Goal: Transaction & Acquisition: Purchase product/service

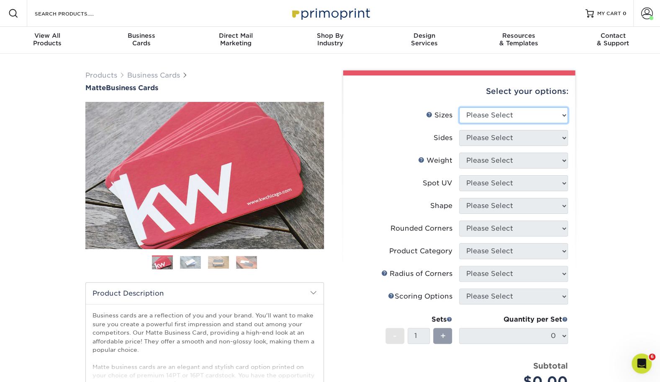
click at [504, 114] on select "Please Select 1.5" x 3.5" - Mini 1.75" x 3.5" - Mini 2" x 2" - Square 2" x 3" -…" at bounding box center [513, 115] width 109 height 16
select select "2.00x3.50"
click at [459, 107] on select "Please Select 1.5" x 3.5" - Mini 1.75" x 3.5" - Mini 2" x 2" - Square 2" x 3" -…" at bounding box center [513, 115] width 109 height 16
click at [484, 142] on select "Please Select Print Both Sides Print Front Only" at bounding box center [513, 138] width 109 height 16
select select "13abbda7-1d64-4f25-8bb2-c179b224825d"
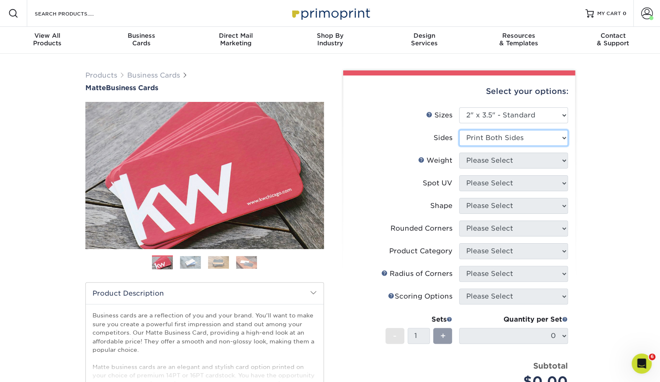
click at [459, 130] on select "Please Select Print Both Sides Print Front Only" at bounding box center [513, 138] width 109 height 16
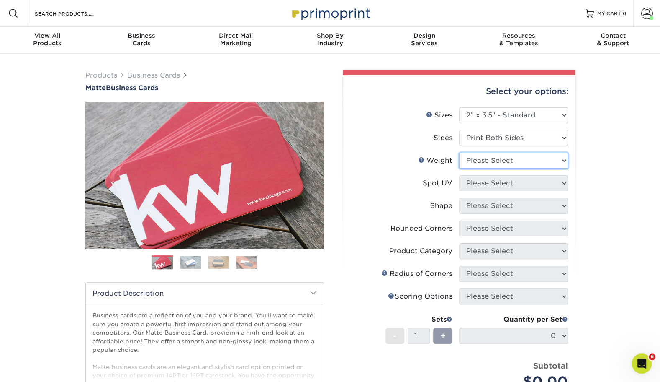
click at [477, 157] on select "Please Select 16PT 14PT" at bounding box center [513, 160] width 109 height 16
select select "16PT"
click at [459, 152] on select "Please Select 16PT 14PT" at bounding box center [513, 160] width 109 height 16
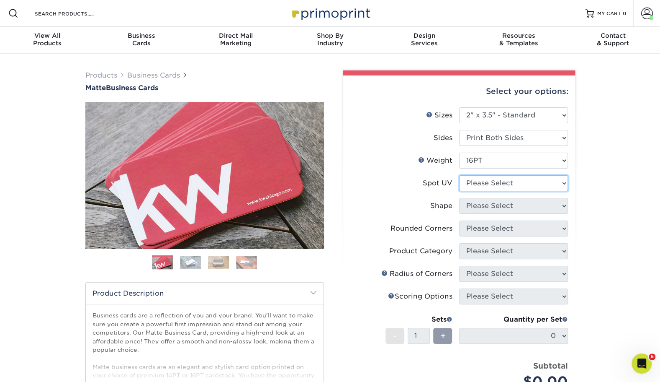
click at [469, 184] on select "Please Select No Spot UV Front and Back (Both Sides) Front Only Back Only" at bounding box center [513, 183] width 109 height 16
select select "0"
click at [459, 175] on select "Please Select No Spot UV Front and Back (Both Sides) Front Only Back Only" at bounding box center [513, 183] width 109 height 16
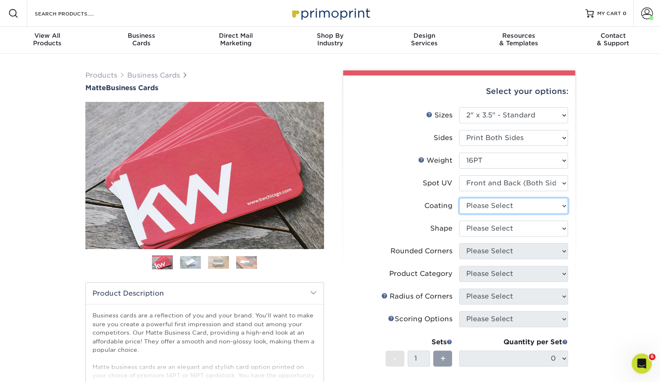
click at [466, 206] on select at bounding box center [513, 206] width 109 height 16
select select "121bb7b5-3b4d-429f-bd8d-bbf80e953313"
click at [459, 198] on select at bounding box center [513, 206] width 109 height 16
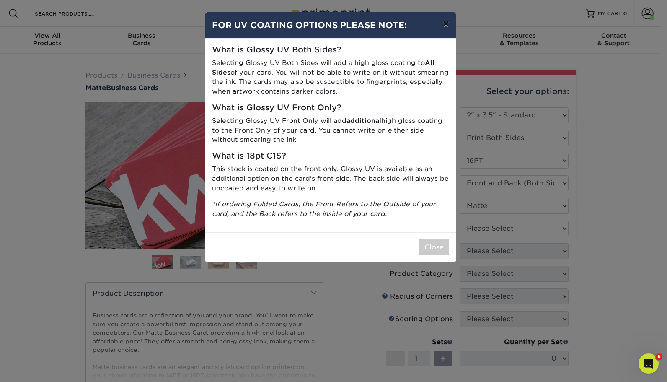
click at [443, 26] on button "×" at bounding box center [445, 23] width 19 height 23
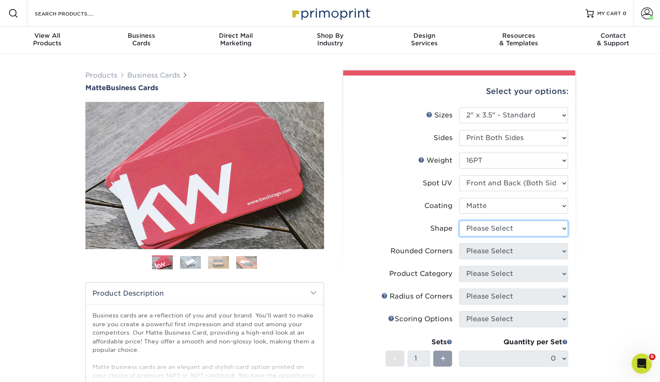
click at [495, 228] on select "Please Select Standard" at bounding box center [513, 228] width 109 height 16
select select "standard"
click at [459, 220] on select "Please Select Standard" at bounding box center [513, 228] width 109 height 16
click at [483, 253] on select "Please Select Yes - Round 2 Corners Yes - Round 4 Corners No" at bounding box center [513, 251] width 109 height 16
select select "0"
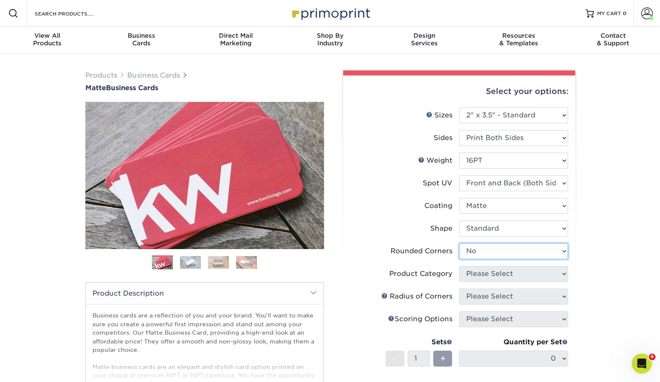
click at [459, 243] on select "Please Select Yes - Round 2 Corners Yes - Round 4 Corners No" at bounding box center [513, 251] width 109 height 16
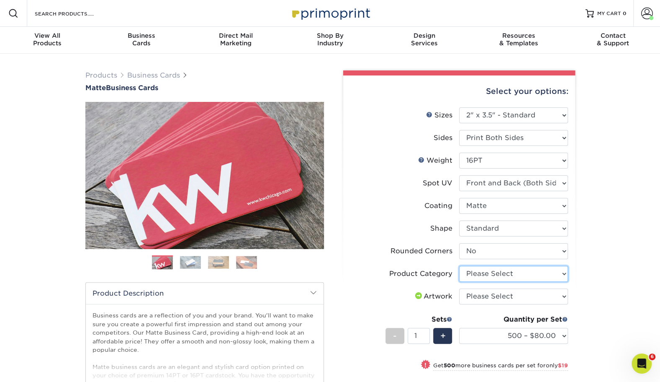
click at [472, 279] on select "Please Select Business Cards" at bounding box center [513, 274] width 109 height 16
select select "3b5148f1-0588-4f88-a218-97bcfdce65c1"
click at [459, 266] on select "Please Select Business Cards" at bounding box center [513, 274] width 109 height 16
click at [474, 298] on select "Please Select I will upload files I need a design - $100" at bounding box center [513, 296] width 109 height 16
select select "upload"
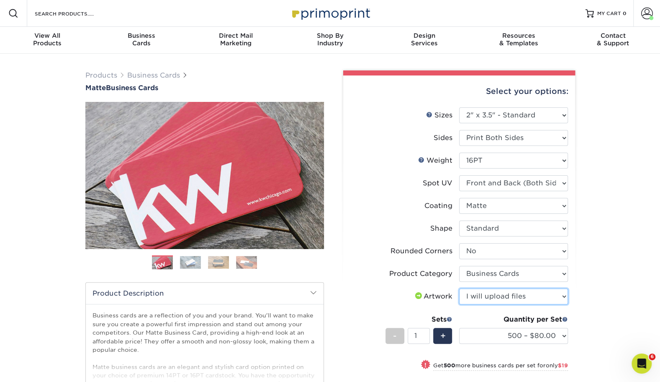
click at [459, 288] on select "Please Select I will upload files I need a design - $100" at bounding box center [513, 296] width 109 height 16
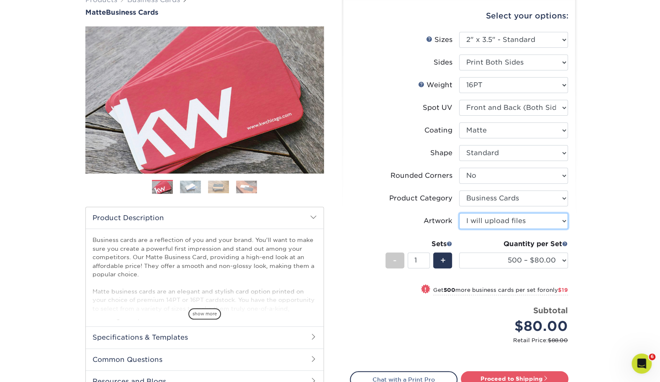
scroll to position [76, 0]
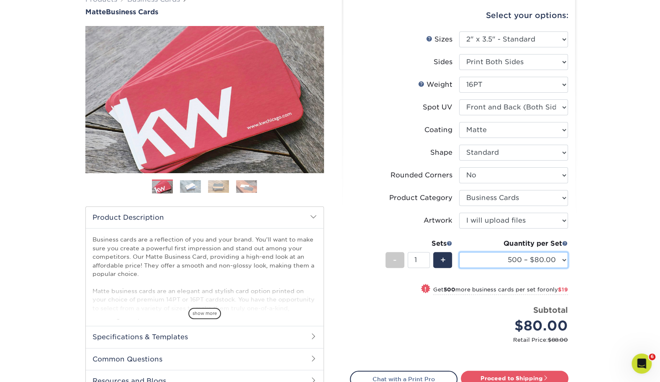
click at [486, 262] on select "500 – $80.00 1000 – $99.00 2500 – $187.00 5000 – $254.00 10000 – $558.00 15000 …" at bounding box center [513, 260] width 109 height 16
click at [631, 263] on div "Products Business Cards Matte Business Cards Previous Next 100 $ 8" at bounding box center [330, 223] width 660 height 490
click at [526, 239] on div "Quantity per Set" at bounding box center [513, 243] width 109 height 10
click at [531, 260] on select "500 – $80.00 1000 – $99.00 2500 – $187.00 5000 – $254.00 10000 – $558.00 15000 …" at bounding box center [513, 260] width 109 height 16
click at [586, 257] on div "Products Business Cards Matte Business Cards Previous Next 100 $ 8" at bounding box center [330, 223] width 660 height 490
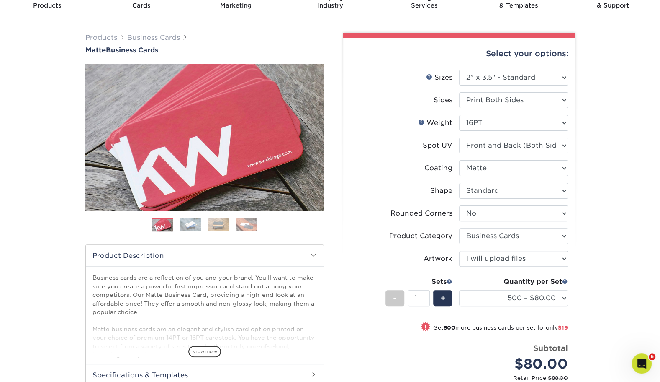
scroll to position [37, 0]
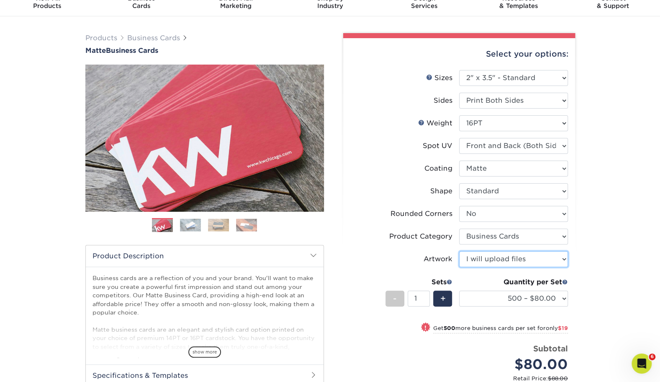
click at [498, 265] on select "Please Select I will upload files I need a design - $100" at bounding box center [513, 259] width 109 height 16
click at [403, 255] on label "Artwork" at bounding box center [405, 259] width 109 height 16
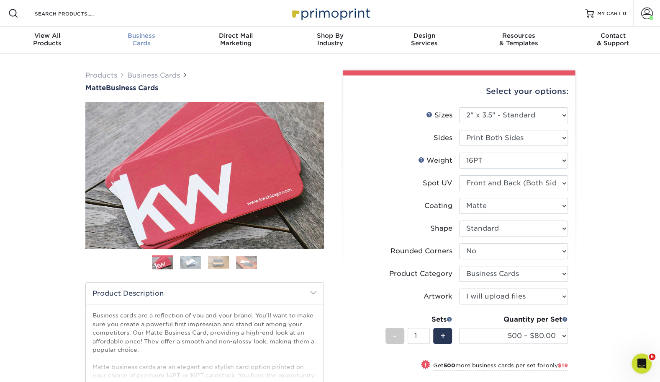
click at [144, 38] on span "Business" at bounding box center [141, 36] width 94 height 8
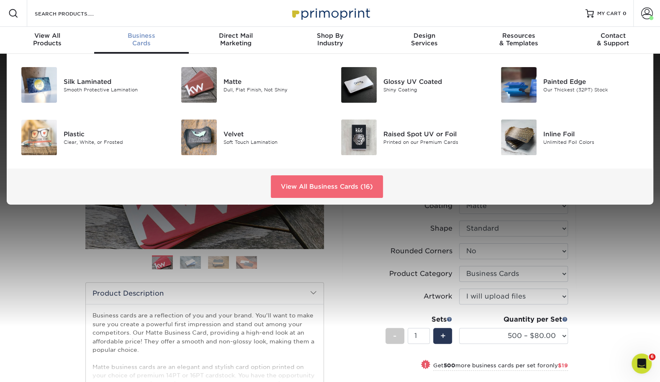
click at [304, 183] on link "View All Business Cards (16)" at bounding box center [327, 186] width 112 height 23
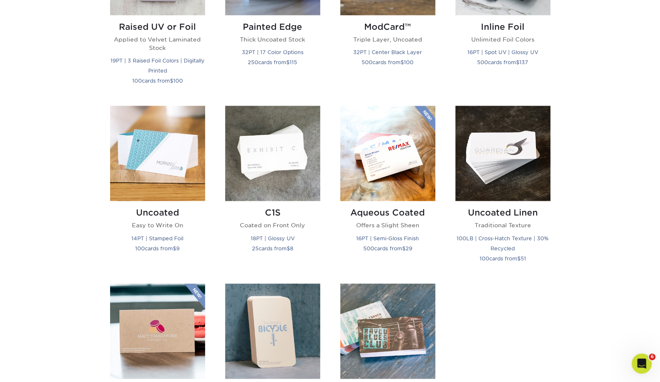
scroll to position [672, 0]
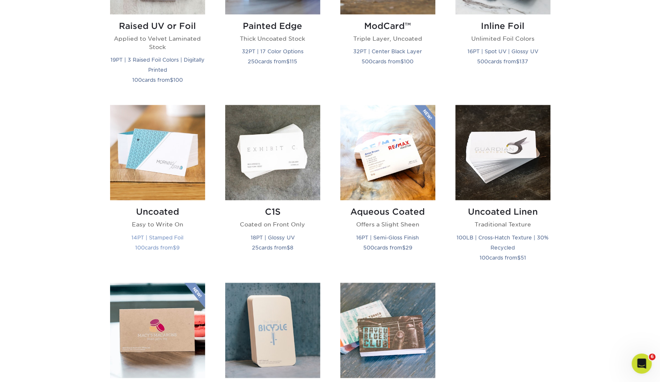
click at [166, 164] on img at bounding box center [157, 152] width 95 height 95
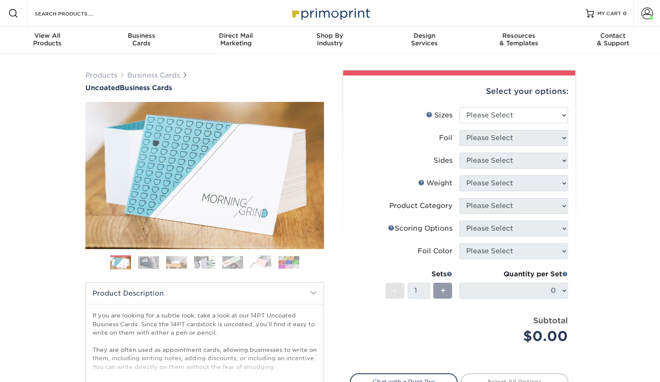
click at [495, 125] on li "Sizes Help Sizes Please Select 1.5" x 3.5" - Mini 1.75" x 3.5" - Mini 2" x 3.5"…" at bounding box center [460, 118] width 218 height 23
click at [490, 119] on select "Please Select 1.5" x 3.5" - Mini 1.75" x 3.5" - Mini 2" x 3.5" - Standard 2" x …" at bounding box center [513, 115] width 109 height 16
select select "2.00x3.50"
click at [459, 107] on select "Please Select 1.5" x 3.5" - Mini 1.75" x 3.5" - Mini 2" x 3.5" - Standard 2" x …" at bounding box center [513, 115] width 109 height 16
click at [472, 142] on select "Please Select Yes No" at bounding box center [513, 138] width 109 height 16
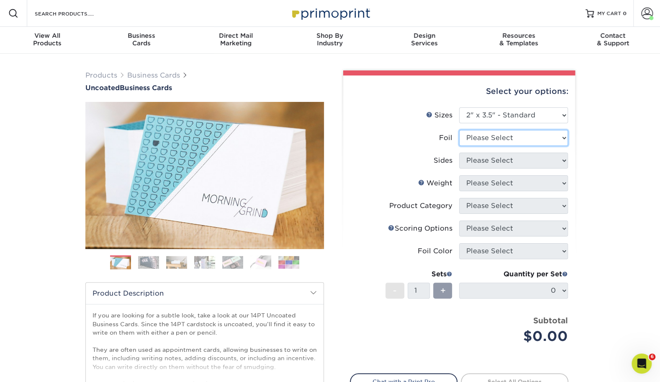
select select "0"
click at [459, 130] on select "Please Select Yes No" at bounding box center [513, 138] width 109 height 16
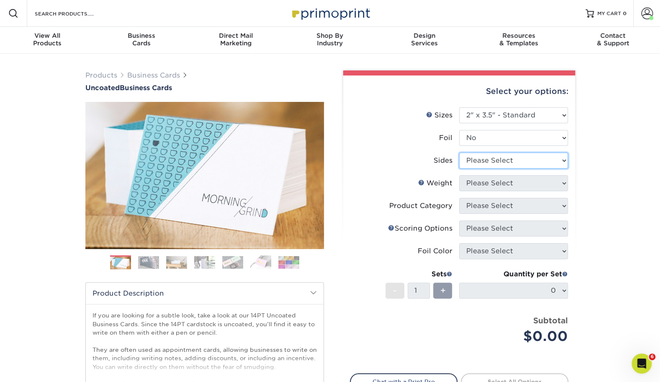
click at [477, 163] on select "Please Select Print Both Sides Print Front Only" at bounding box center [513, 160] width 109 height 16
select select "13abbda7-1d64-4f25-8bb2-c179b224825d"
click at [459, 152] on select "Please Select Print Both Sides Print Front Only" at bounding box center [513, 160] width 109 height 16
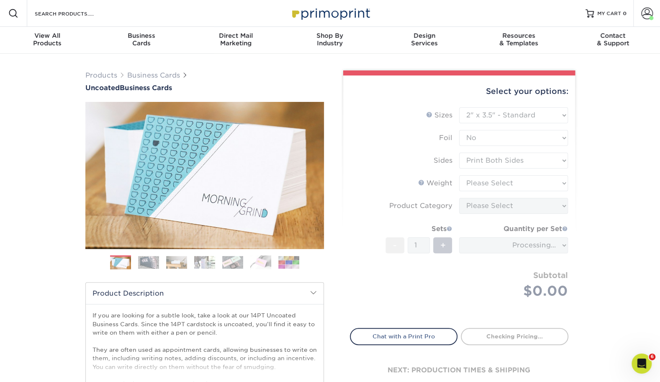
click at [479, 186] on form "Sizes Help Sizes Please Select 1.5" x 3.5" - Mini 1.75" x 3.5" - Mini 2" x 3.5"…" at bounding box center [459, 212] width 219 height 211
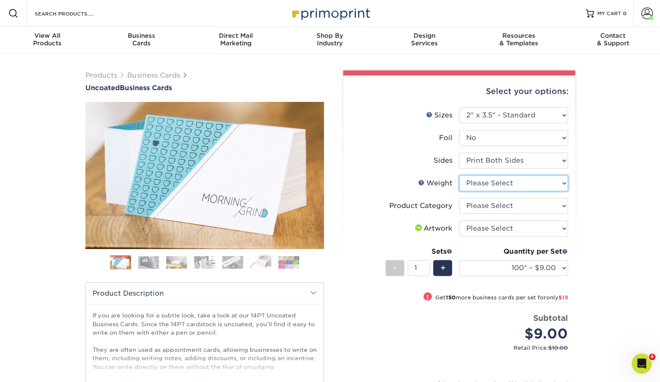
click at [479, 186] on select "Please Select 14PT Uncoated" at bounding box center [513, 183] width 109 height 16
select select "14PT Uncoated"
click at [459, 175] on select "Please Select 14PT Uncoated" at bounding box center [513, 183] width 109 height 16
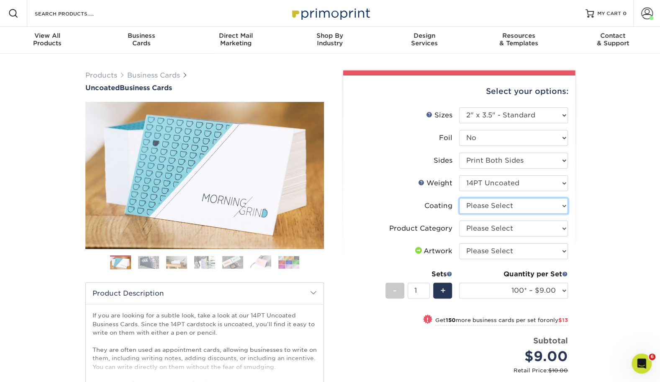
click at [483, 209] on select at bounding box center [513, 206] width 109 height 16
select select "3e7618de-abca-4bda-9f97-8b9129e913d8"
click at [459, 198] on select at bounding box center [513, 206] width 109 height 16
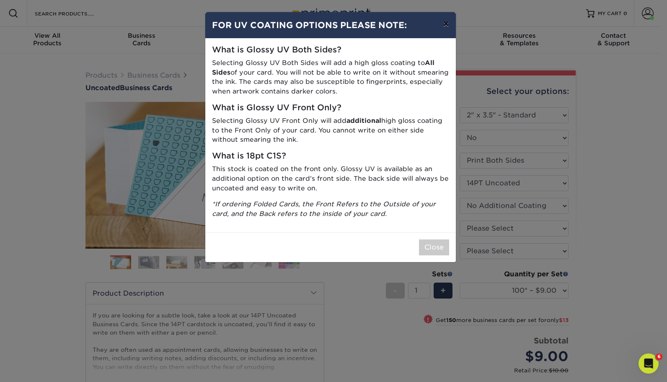
click at [445, 27] on button "×" at bounding box center [445, 23] width 19 height 23
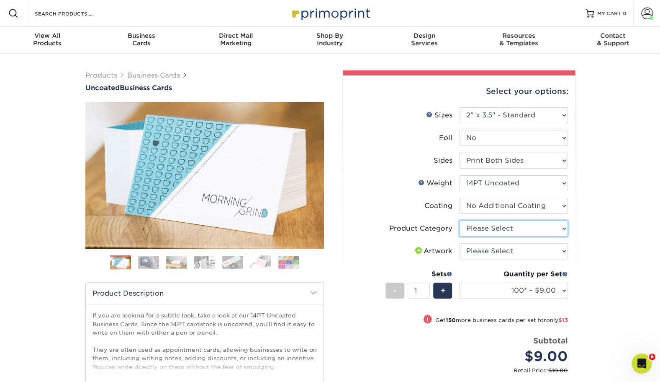
click at [485, 232] on select "Please Select Business Cards" at bounding box center [513, 228] width 109 height 16
select select "3b5148f1-0588-4f88-a218-97bcfdce65c1"
click at [459, 220] on select "Please Select Business Cards" at bounding box center [513, 228] width 109 height 16
click at [477, 249] on select "Please Select I will upload files I need a design - $100" at bounding box center [513, 251] width 109 height 16
select select "upload"
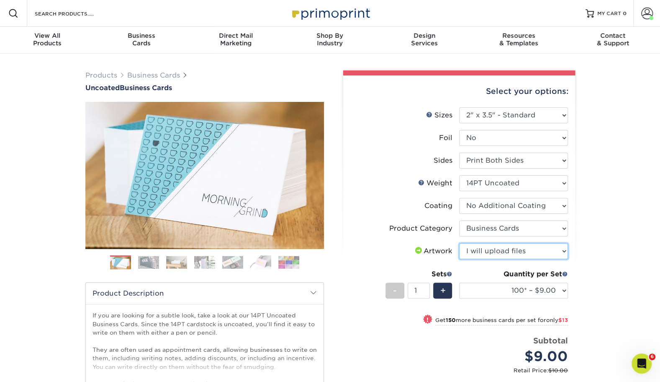
click at [459, 243] on select "Please Select I will upload files I need a design - $100" at bounding box center [513, 251] width 109 height 16
click at [514, 287] on select "100* – $9.00 250* – $22.00 500 – $44.00 1000 – $64.00 2500 – $111.00 5000 – $14…" at bounding box center [513, 290] width 109 height 16
select select "250* – $22.00"
click at [459, 282] on select "100* – $9.00 250* – $22.00 500 – $44.00 1000 – $64.00 2500 – $111.00 5000 – $14…" at bounding box center [513, 290] width 109 height 16
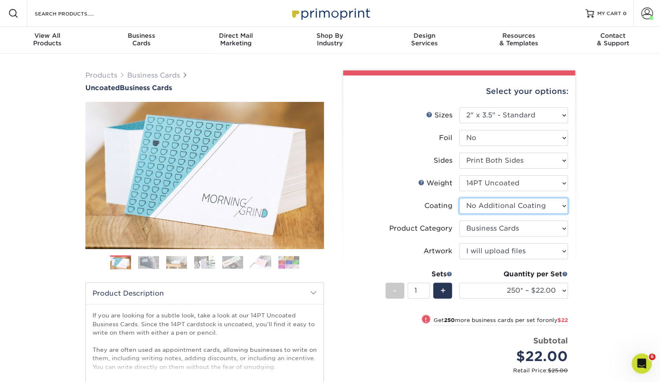
click at [477, 206] on select at bounding box center [513, 206] width 109 height 16
click at [500, 162] on select "Please Select Print Both Sides Print Front Only" at bounding box center [513, 160] width 109 height 16
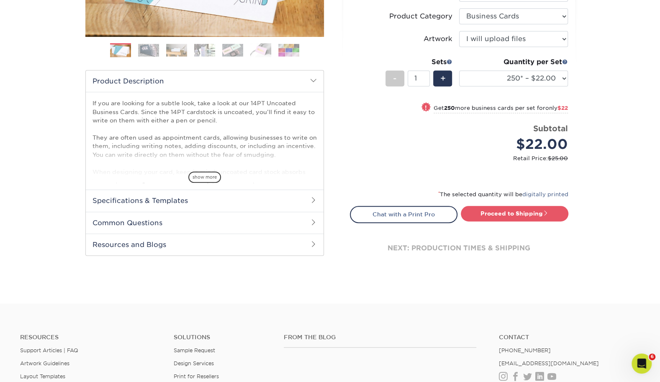
scroll to position [212, 0]
click at [508, 216] on link "Proceed to Shipping" at bounding box center [515, 212] width 108 height 15
type input "Set 1"
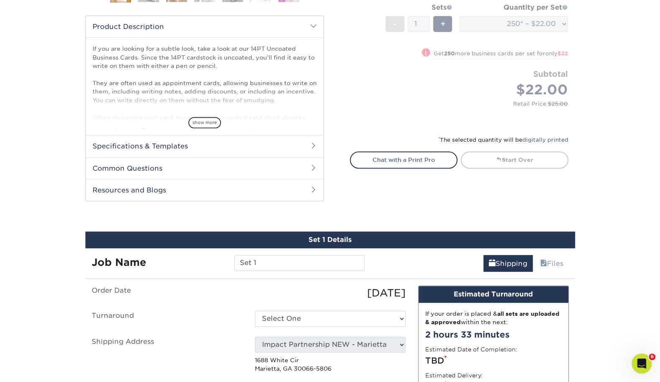
scroll to position [0, 0]
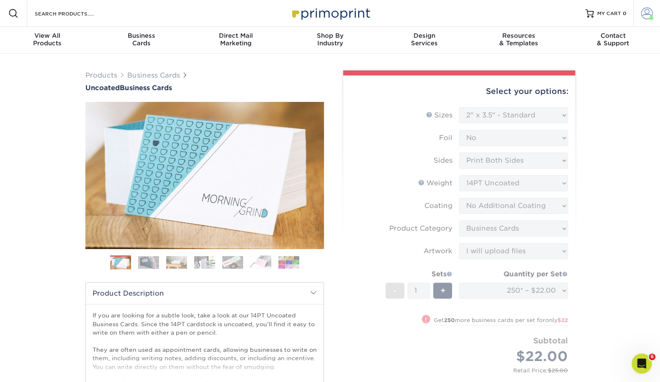
click at [642, 13] on span at bounding box center [648, 14] width 12 height 12
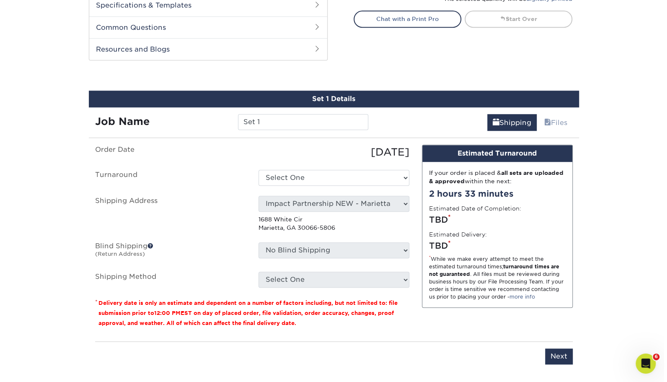
scroll to position [402, 0]
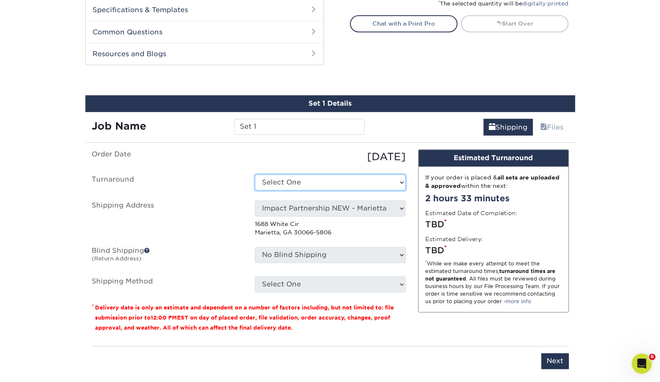
click at [306, 181] on select "Select One 2-4 Business Days 2 Day Next Business Day" at bounding box center [330, 182] width 151 height 16
select select "b3cc73c9-304f-4e36-aef7-442ce66048dc"
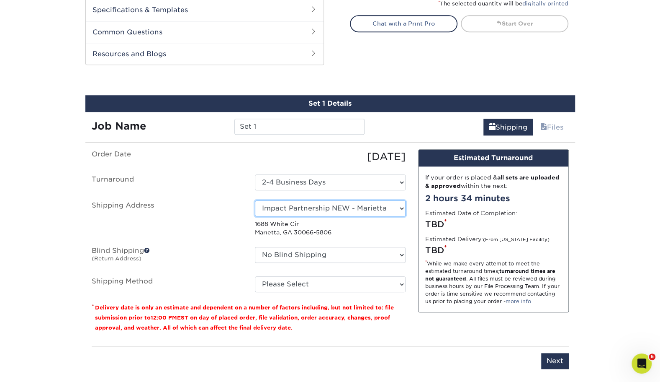
click at [326, 206] on select "Select One [PERSON_NAME] - Palm Spring, Suite 3 [PERSON_NAME] - 7350 W. College…" at bounding box center [330, 208] width 151 height 16
click at [234, 248] on label "Blind Shipping (Return Address)" at bounding box center [166, 256] width 163 height 19
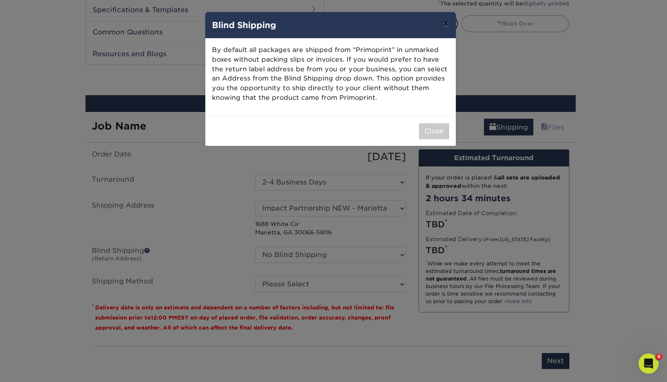
click at [445, 23] on button "×" at bounding box center [445, 23] width 19 height 23
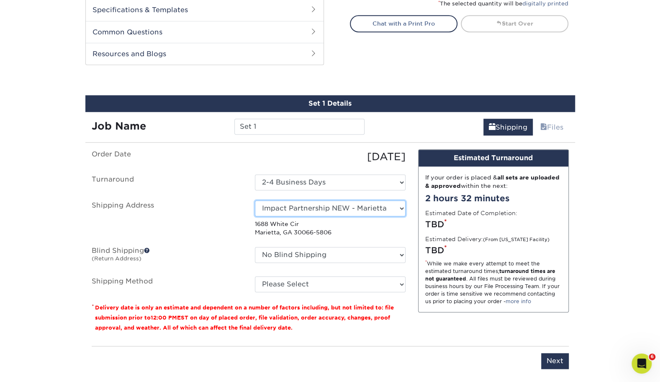
click at [294, 206] on select "Select One [PERSON_NAME] - Palm Spring, Suite 3 [PERSON_NAME] - 7350 W. College…" at bounding box center [330, 208] width 151 height 16
select select "newaddress"
click at [255, 200] on select "Select One [PERSON_NAME] - Palm Spring, Suite 3 [PERSON_NAME] - 7350 W. College…" at bounding box center [330, 208] width 151 height 16
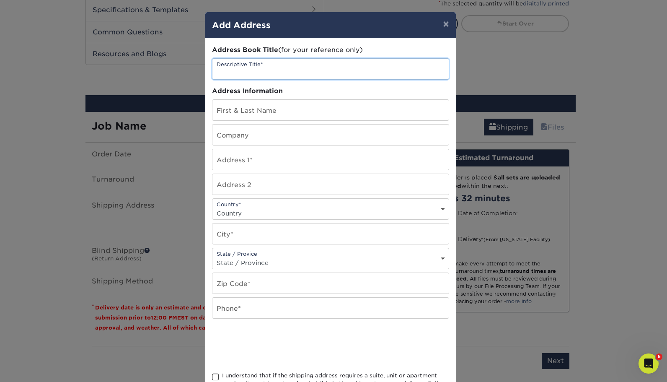
click at [237, 77] on input "text" at bounding box center [330, 69] width 236 height 21
paste input "[PERSON_NAME]"
type input "[PERSON_NAME]"
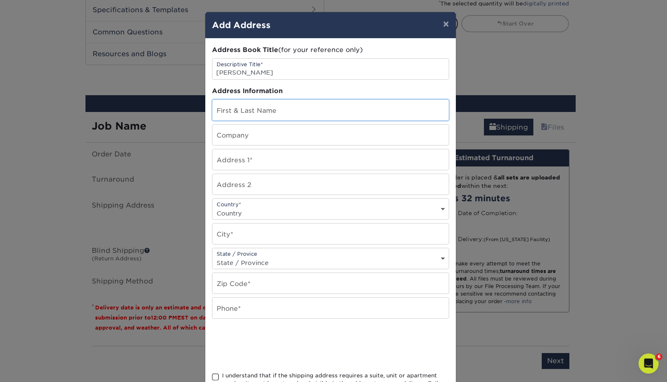
click at [237, 103] on input "text" at bounding box center [330, 110] width 236 height 21
paste input "[PERSON_NAME]"
type input "[PERSON_NAME]"
click at [249, 130] on input "text" at bounding box center [330, 134] width 236 height 21
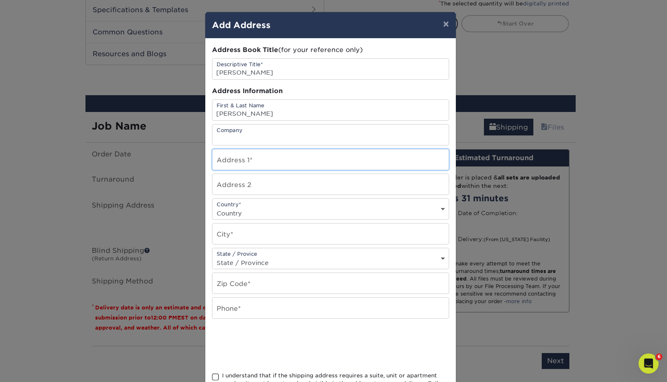
click at [252, 161] on input "text" at bounding box center [330, 159] width 236 height 21
paste input "18840 SW Boones Ferry Rd. Suite 201 Tualatin OR, 97062"
drag, startPoint x: 331, startPoint y: 163, endPoint x: 304, endPoint y: 162, distance: 27.2
click at [304, 162] on input "18840 SW Boones Ferry Rd. Suite 201 Tualatin OR, 97062" at bounding box center [330, 159] width 236 height 21
type input "18840 SW Boones Ferry Rd. Tualatin OR, 97062"
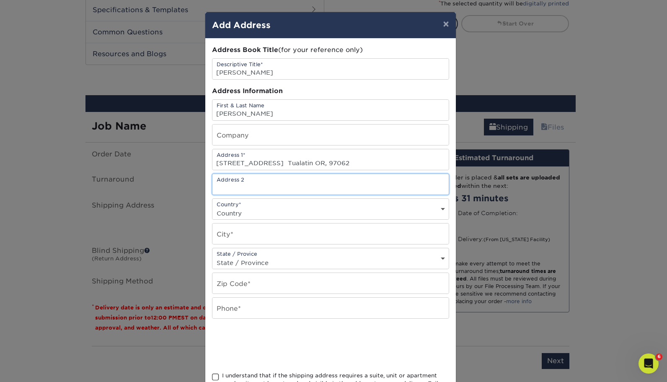
click at [295, 179] on input "text" at bounding box center [330, 184] width 236 height 21
paste input "Suite 201"
type input "Suite 201"
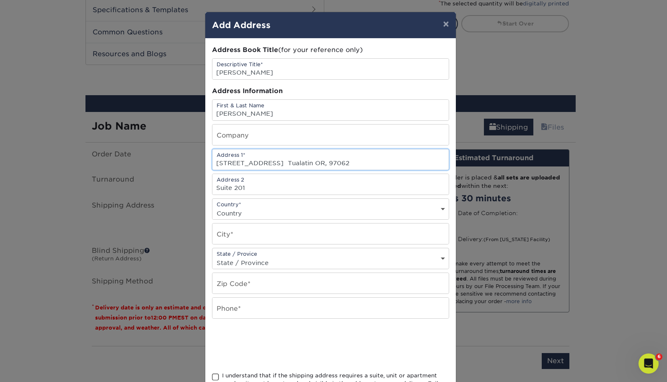
drag, startPoint x: 331, startPoint y: 161, endPoint x: 306, endPoint y: 160, distance: 24.7
click at [306, 160] on input "18840 SW Boones Ferry Rd. Tualatin OR, 97062" at bounding box center [330, 159] width 236 height 21
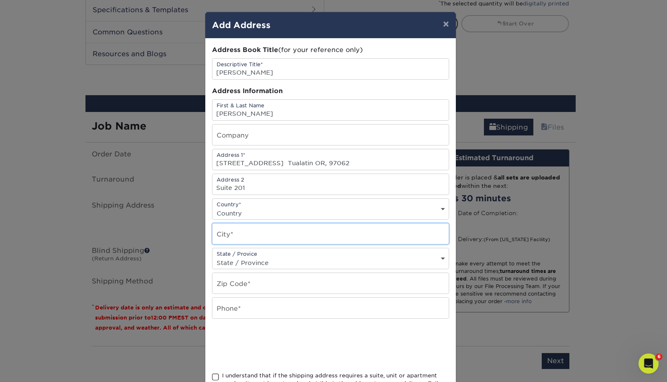
click at [251, 229] on input "text" at bounding box center [330, 233] width 236 height 21
paste input "Tualatin"
type input "Tualatin"
click at [300, 256] on select "State / Province Alabama Alaska Arizona Arkansas California Colorado Connecticu…" at bounding box center [330, 262] width 236 height 12
click at [212, 256] on select "State / Province Alabama Alaska Arizona Arkansas California Colorado Connecticu…" at bounding box center [330, 262] width 236 height 12
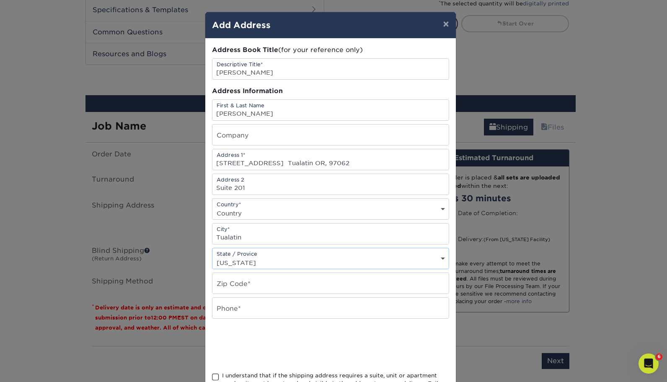
click at [237, 256] on select "State / Province Alabama Alaska Arizona Arkansas California Colorado Connecticu…" at bounding box center [330, 262] width 236 height 12
select select "OR"
click at [212, 256] on select "State / Province Alabama Alaska Arizona Arkansas California Colorado Connecticu…" at bounding box center [330, 262] width 236 height 12
drag, startPoint x: 377, startPoint y: 163, endPoint x: 346, endPoint y: 162, distance: 30.6
click at [346, 162] on input "18840 SW Boones Ferry Rd. Tualatin OR, 97062" at bounding box center [330, 159] width 236 height 21
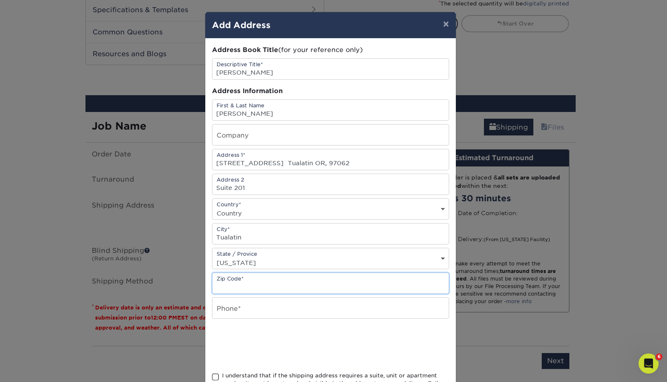
click at [253, 283] on input "text" at bounding box center [330, 283] width 236 height 21
paste input "97062"
type input "97062"
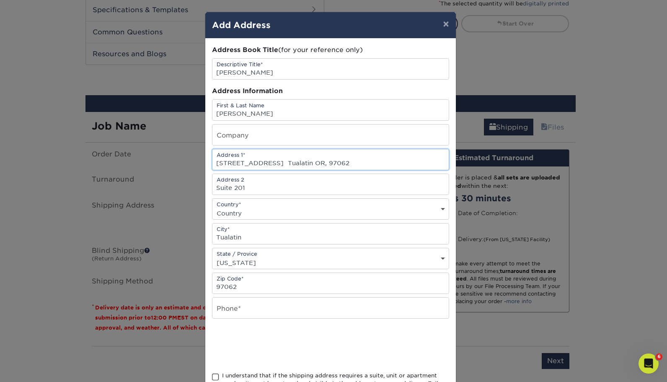
scroll to position [0, 0]
drag, startPoint x: 382, startPoint y: 163, endPoint x: 301, endPoint y: 167, distance: 80.9
click at [301, 167] on input "18840 SW Boones Ferry Rd. Tualatin OR, 97062" at bounding box center [330, 159] width 236 height 21
type input "18840 SW Boones Ferry Rd."
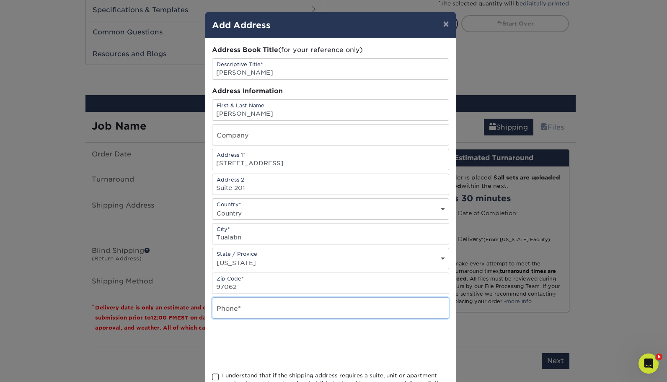
click at [255, 307] on input "text" at bounding box center [330, 307] width 236 height 21
type input "8003805040"
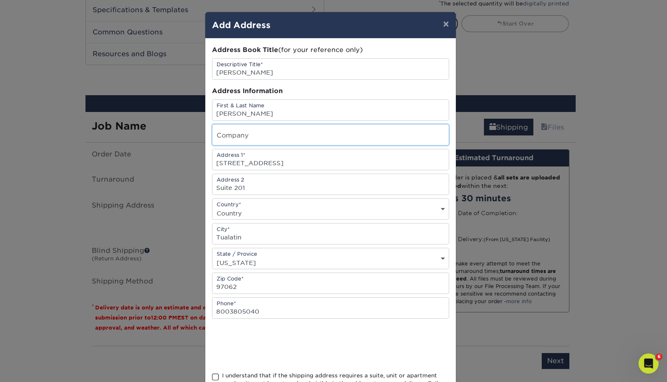
type input "The Impact Partnership"
select select "US"
click at [310, 128] on input "The Impact Partnership" at bounding box center [330, 134] width 236 height 21
drag, startPoint x: 311, startPoint y: 132, endPoint x: 215, endPoint y: 126, distance: 96.1
click at [215, 126] on input "The Impact Partnership" at bounding box center [330, 134] width 236 height 21
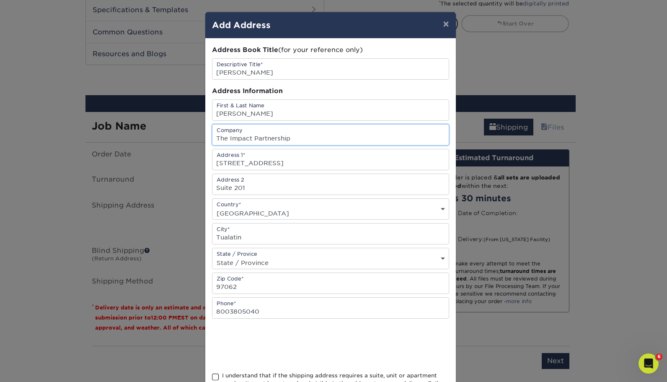
type input "T"
paste input "Cascade Retirement Advisors"
drag, startPoint x: 214, startPoint y: 138, endPoint x: 209, endPoint y: 136, distance: 5.3
click at [212, 136] on input "Cascade Retirement Advisors" at bounding box center [330, 134] width 236 height 21
type input "Cascade Retirement Advisors"
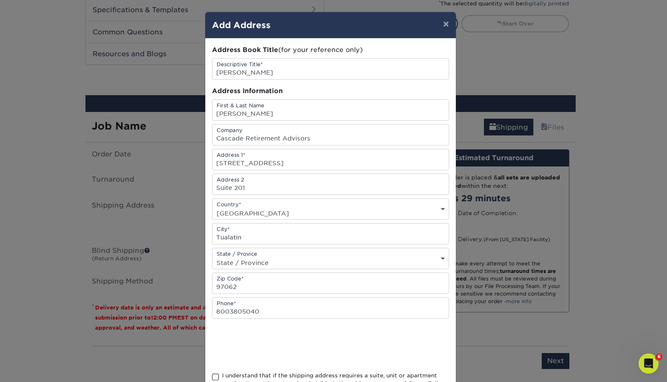
click at [386, 339] on div at bounding box center [330, 344] width 237 height 33
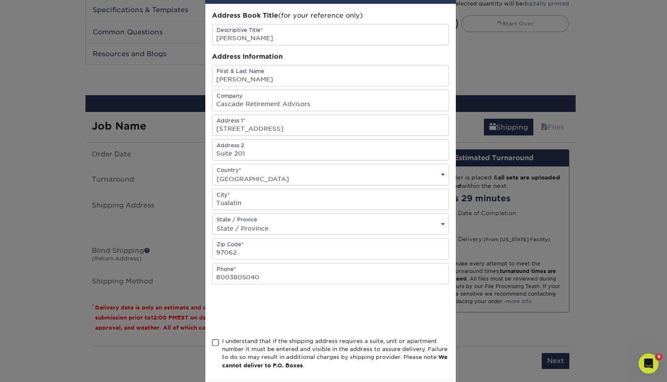
click at [212, 341] on span at bounding box center [215, 342] width 7 height 8
click at [0, 0] on input "I understand that if the shipping address requires a suite, unit or apartment n…" at bounding box center [0, 0] width 0 height 0
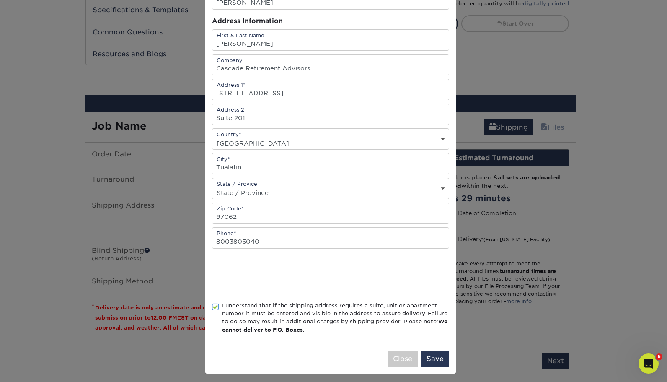
scroll to position [70, 0]
click at [421, 356] on button "Save" at bounding box center [435, 359] width 28 height 16
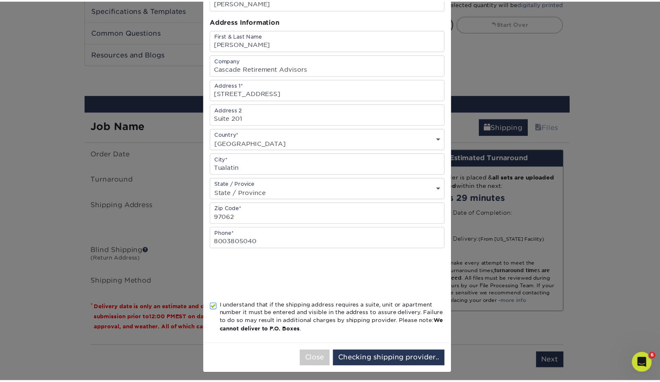
scroll to position [0, 0]
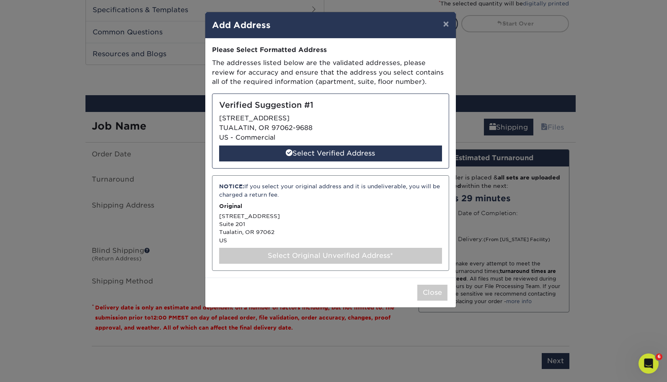
click at [282, 245] on div "NOTICE: If you select your original address and it is undeliverable, you will b…" at bounding box center [330, 222] width 237 height 95
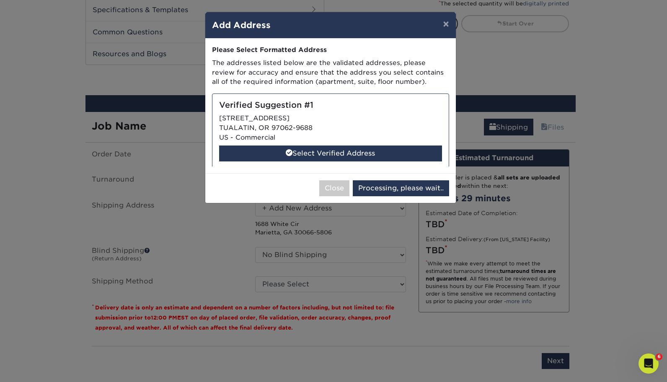
select select "286902"
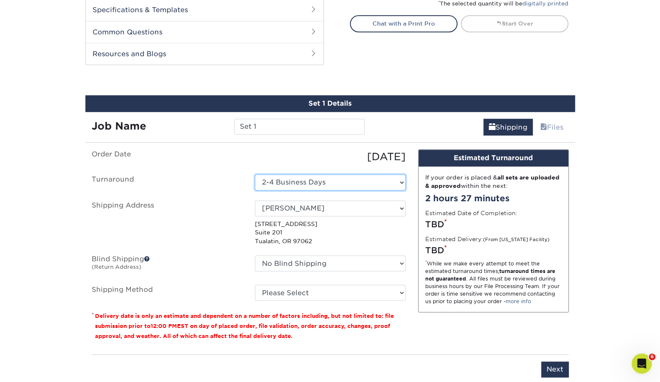
click at [322, 180] on select "Select One 2-4 Business Days 2 Day Next Business Day" at bounding box center [330, 182] width 151 height 16
click at [250, 208] on div "Select One Andrew Hansen - Palm Spring, Suite 3 John McNamara - 7350 W. College…" at bounding box center [330, 222] width 163 height 45
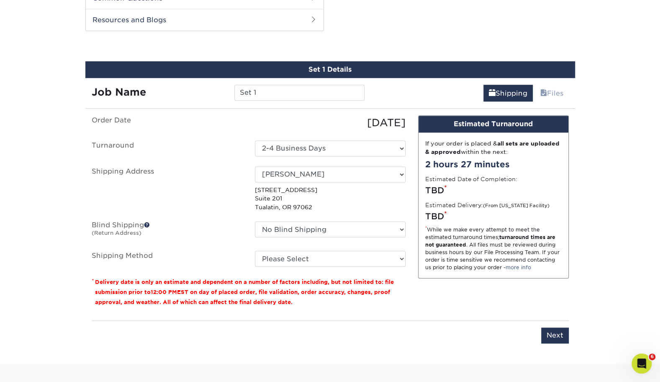
scroll to position [437, 0]
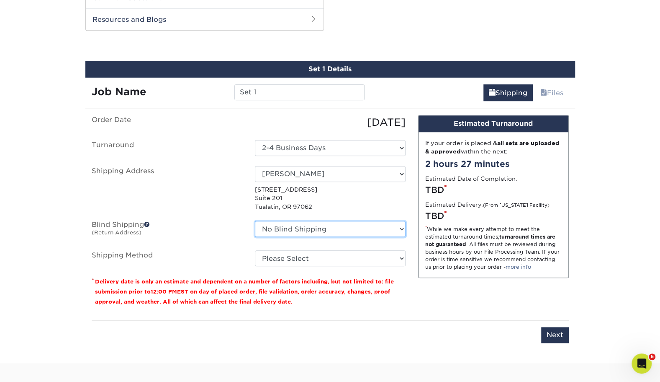
click at [288, 227] on select "No Blind Shipping Andrew Hansen - Palm Spring, Suite 3 John McNamara - 7350 W. …" at bounding box center [330, 229] width 151 height 16
click at [230, 221] on label "Blind Shipping (Return Address)" at bounding box center [166, 230] width 163 height 19
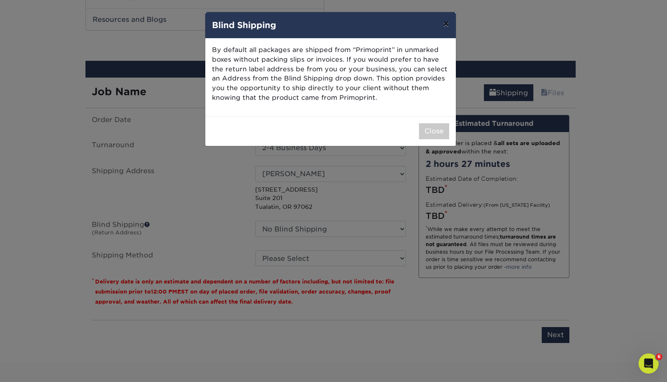
click at [442, 18] on button "×" at bounding box center [445, 23] width 19 height 23
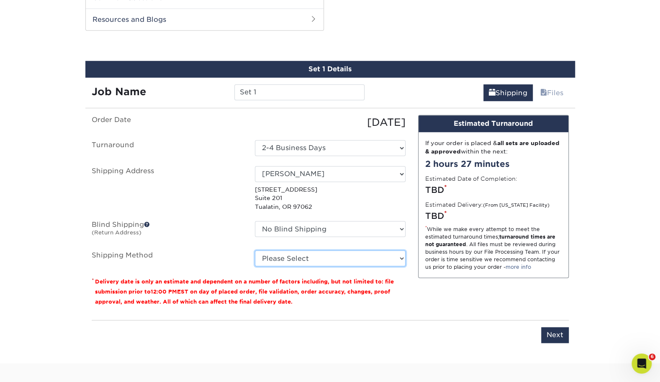
click at [265, 254] on select "Please Select Ground Shipping (+$7.84) 3 Day Shipping Service (+$15.34) 2 Day A…" at bounding box center [330, 258] width 151 height 16
select select "03"
click at [255, 250] on select "Please Select Ground Shipping (+$7.84) 3 Day Shipping Service (+$15.34) 2 Day A…" at bounding box center [330, 258] width 151 height 16
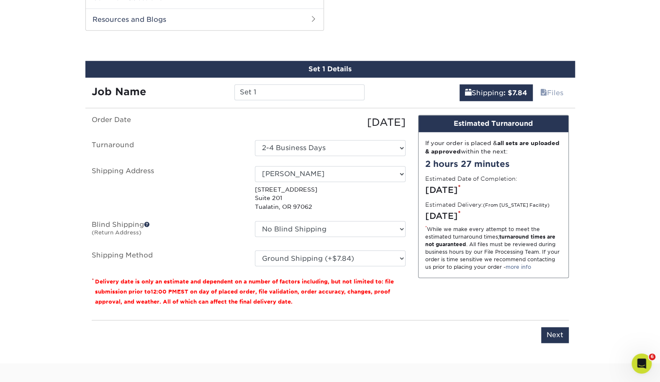
click at [456, 311] on div "Design Estimated Turnaround If your order is placed & all sets are uploaded & a…" at bounding box center [493, 214] width 163 height 198
click at [551, 335] on input "Next" at bounding box center [555, 335] width 28 height 16
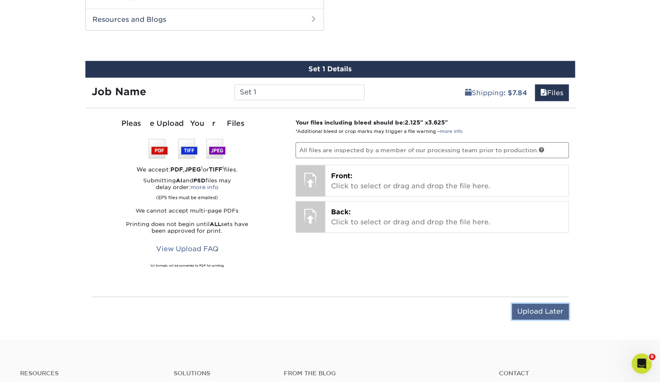
click at [531, 304] on input "Upload Later" at bounding box center [540, 311] width 57 height 16
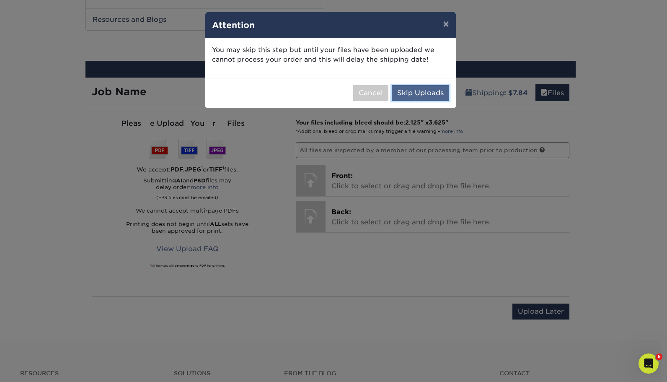
click at [411, 90] on button "Skip Uploads" at bounding box center [420, 93] width 57 height 16
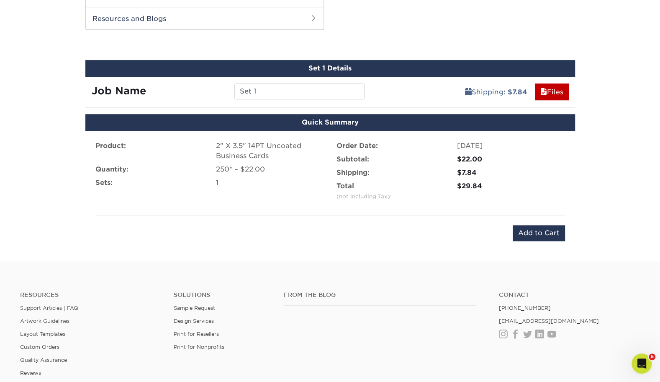
scroll to position [434, 0]
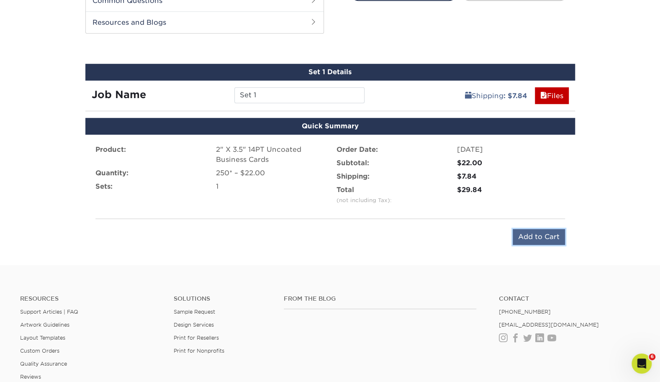
click at [540, 235] on input "Add to Cart" at bounding box center [539, 237] width 52 height 16
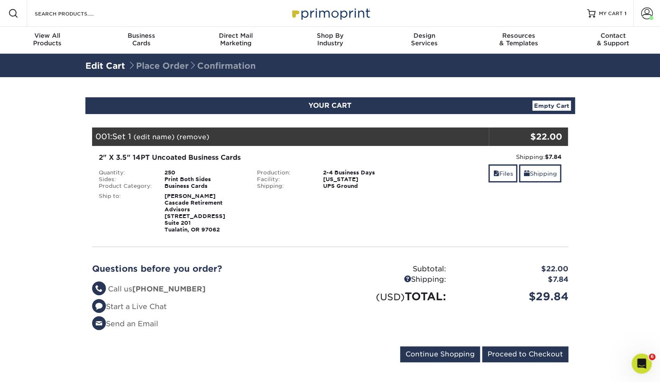
click at [192, 138] on link "(remove)" at bounding box center [193, 137] width 33 height 8
click at [348, 137] on link "Yes" at bounding box center [348, 137] width 12 height 8
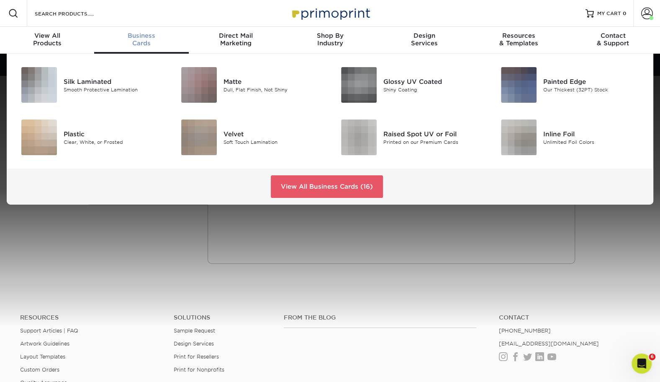
click at [144, 36] on span "Business" at bounding box center [141, 36] width 94 height 8
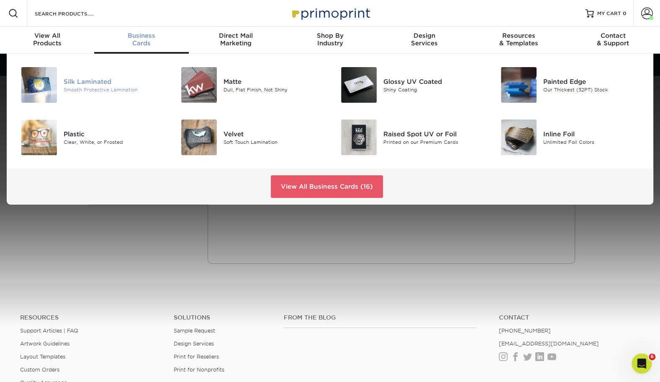
click at [100, 85] on div "Silk Laminated" at bounding box center [114, 81] width 101 height 9
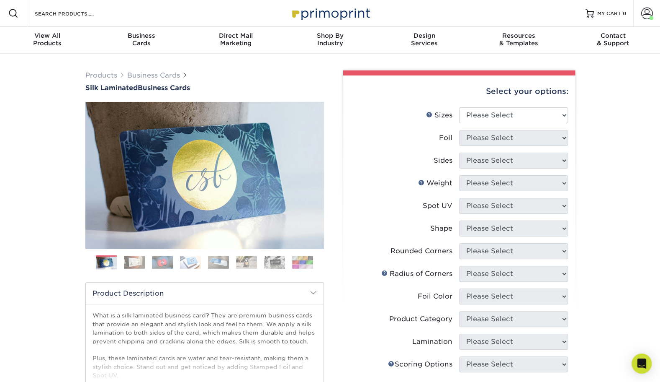
click at [532, 99] on div "Select your options:" at bounding box center [459, 91] width 219 height 32
click at [530, 106] on div "Select your options:" at bounding box center [459, 91] width 219 height 32
click at [530, 111] on select "Please Select 1.5" x 3.5" - Mini 1.75" x 3.5" - Mini 2" x 2" - Square 2" x 3" -…" at bounding box center [513, 115] width 109 height 16
select select "2.00x3.50"
click at [459, 107] on select "Please Select 1.5" x 3.5" - Mini 1.75" x 3.5" - Mini 2" x 2" - Square 2" x 3" -…" at bounding box center [513, 115] width 109 height 16
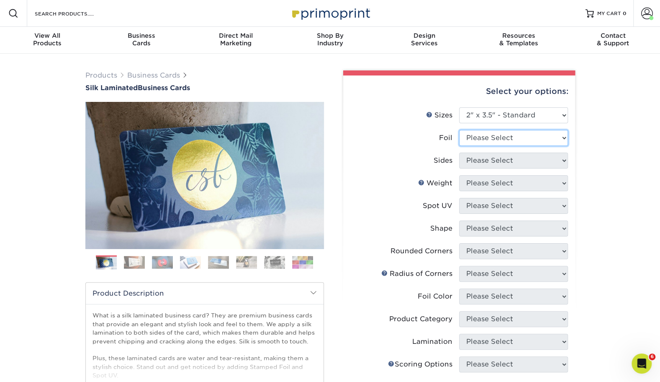
click at [506, 136] on select "Please Select Yes No" at bounding box center [513, 138] width 109 height 16
select select "0"
click at [459, 130] on select "Please Select Yes No" at bounding box center [513, 138] width 109 height 16
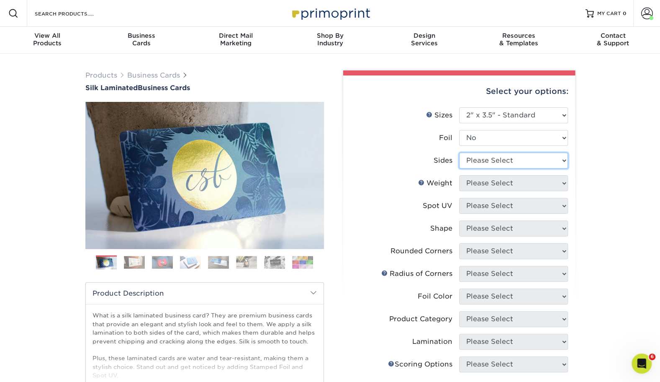
click at [487, 161] on select "Please Select Print Both Sides Print Front Only" at bounding box center [513, 160] width 109 height 16
select select "13abbda7-1d64-4f25-8bb2-c179b224825d"
click at [459, 152] on select "Please Select Print Both Sides Print Front Only" at bounding box center [513, 160] width 109 height 16
click at [487, 181] on select "Please Select 16PT" at bounding box center [513, 183] width 109 height 16
select select "16PT"
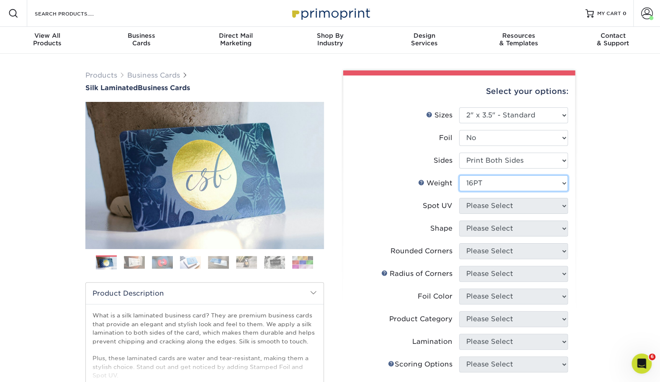
click at [459, 175] on select "Please Select 16PT" at bounding box center [513, 183] width 109 height 16
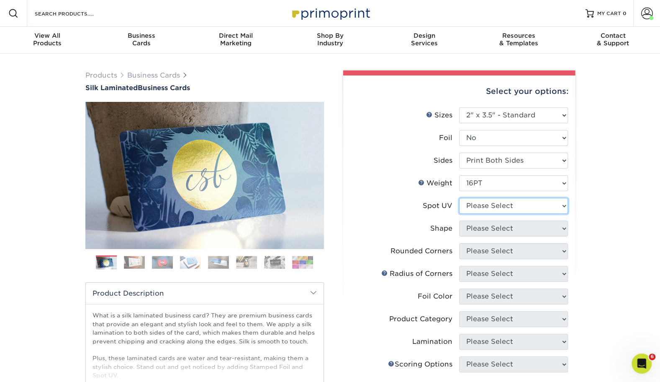
click at [490, 208] on select "Please Select No Spot UV Front and Back (Both Sides) Front Only Back Only" at bounding box center [513, 206] width 109 height 16
select select "0"
click at [459, 198] on select "Please Select No Spot UV Front and Back (Both Sides) Front Only Back Only" at bounding box center [513, 206] width 109 height 16
click at [490, 228] on select "Please Select Standard" at bounding box center [513, 228] width 109 height 16
select select "standard"
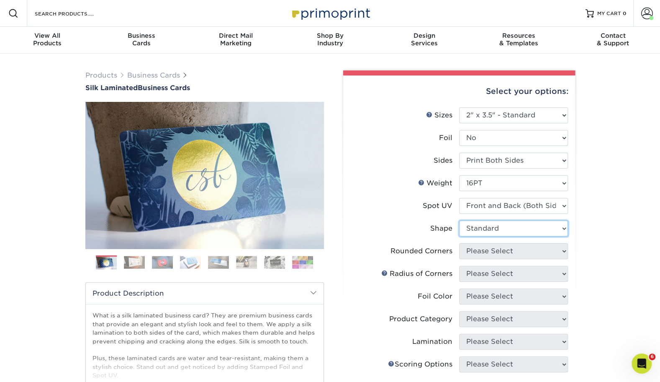
click at [459, 220] on select "Please Select Standard" at bounding box center [513, 228] width 109 height 16
click at [492, 250] on select "Please Select Yes - Round 2 Corners Yes - Round 4 Corners No" at bounding box center [513, 251] width 109 height 16
select select "0"
click at [459, 243] on select "Please Select Yes - Round 2 Corners Yes - Round 4 Corners No" at bounding box center [513, 251] width 109 height 16
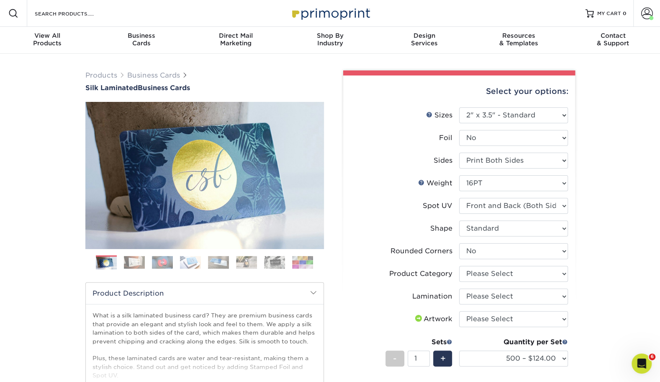
click at [522, 264] on li "Rounded Corners Please Select Yes - Round 2 Corners Yes - Round 4 Corners No" at bounding box center [460, 254] width 218 height 23
click at [499, 279] on select "Please Select Business Cards" at bounding box center [513, 274] width 109 height 16
select select "3b5148f1-0588-4f88-a218-97bcfdce65c1"
click at [459, 266] on select "Please Select Business Cards" at bounding box center [513, 274] width 109 height 16
click at [495, 294] on select "Please Select Silk" at bounding box center [513, 296] width 109 height 16
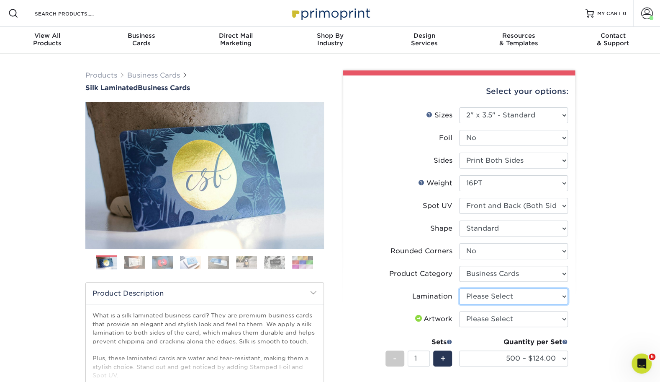
select select "ccacb42f-45f7-42d3-bbd3-7c8421cf37f0"
click at [459, 288] on select "Please Select Silk" at bounding box center [513, 296] width 109 height 16
click at [491, 317] on select "Please Select I will upload files I need a design - $100" at bounding box center [513, 319] width 109 height 16
select select "upload"
click at [459, 311] on select "Please Select I will upload files I need a design - $100" at bounding box center [513, 319] width 109 height 16
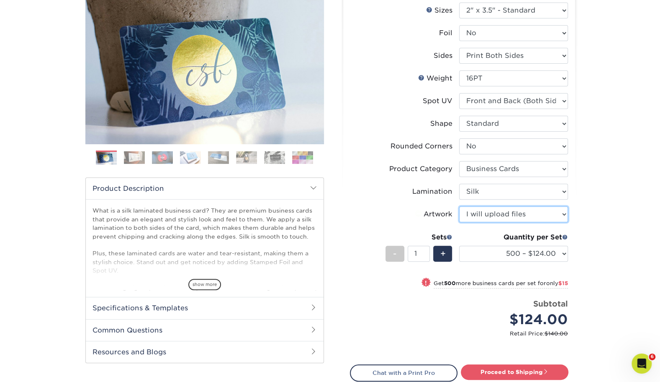
scroll to position [108, 0]
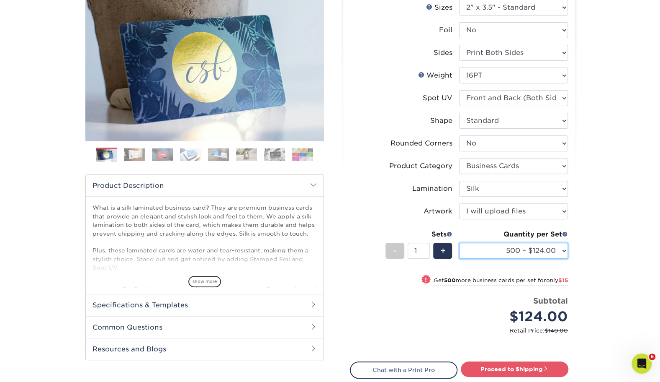
click at [527, 250] on select "500 – $124.00 1000 – $139.00 2500 – $341.00 5000 – $571.00 10000 – $1028.00" at bounding box center [513, 250] width 109 height 16
select select "1000 – $139.00"
click at [459, 242] on select "500 – $124.00 1000 – $139.00 2500 – $341.00 5000 – $571.00 10000 – $1028.00" at bounding box center [513, 250] width 109 height 16
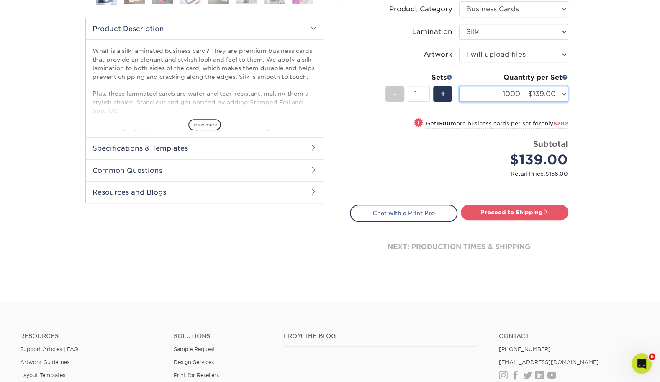
scroll to position [342, 0]
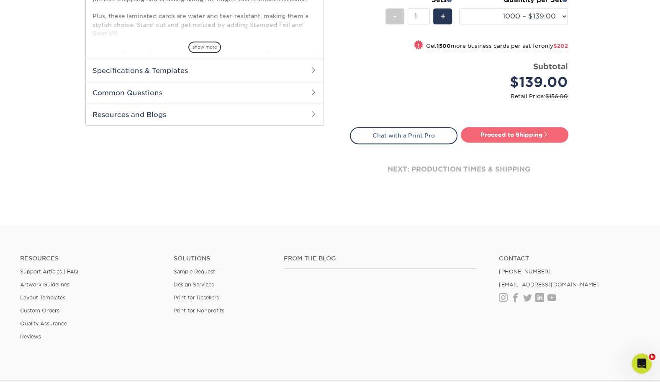
click at [498, 138] on link "Proceed to Shipping" at bounding box center [515, 134] width 108 height 15
type input "Set 1"
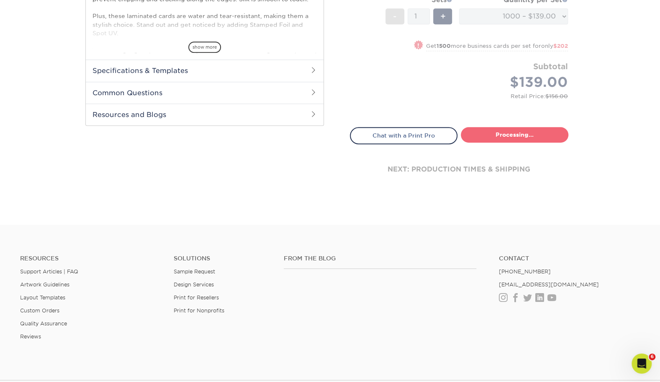
select select "cb454609-49fa-4780-9579-c9522ab991d3"
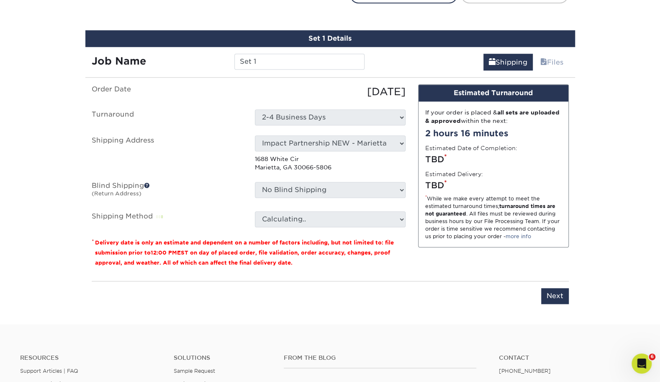
scroll to position [491, 0]
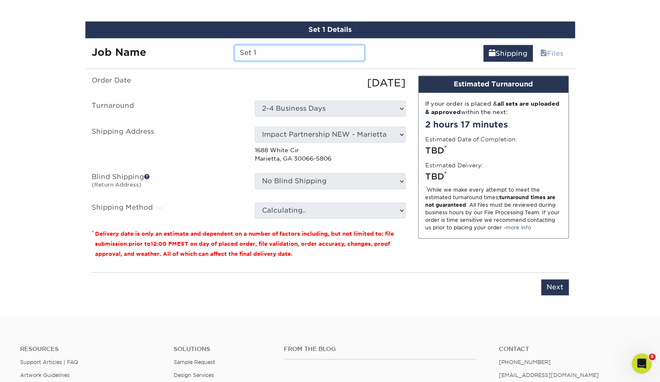
drag, startPoint x: 279, startPoint y: 53, endPoint x: 212, endPoint y: 54, distance: 67.4
click at [212, 54] on div "Job Name Set 1" at bounding box center [228, 53] width 286 height 16
paste input "GeigerK_Chicago_BC_s01_VD_FrontUV"
drag, startPoint x: 363, startPoint y: 53, endPoint x: 323, endPoint y: 55, distance: 39.4
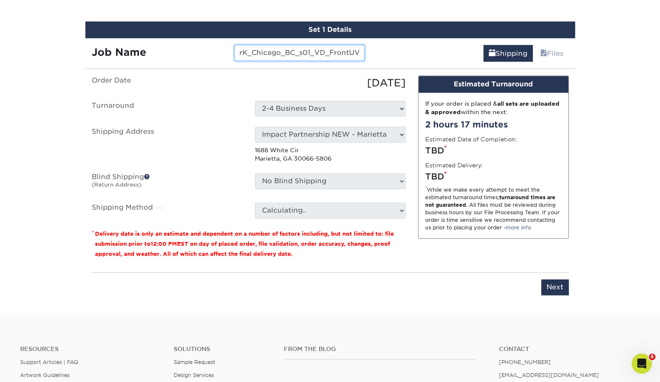
click at [323, 55] on input "GeigerK_Chicago_BC_s01_VD_FrontUV" at bounding box center [300, 53] width 130 height 16
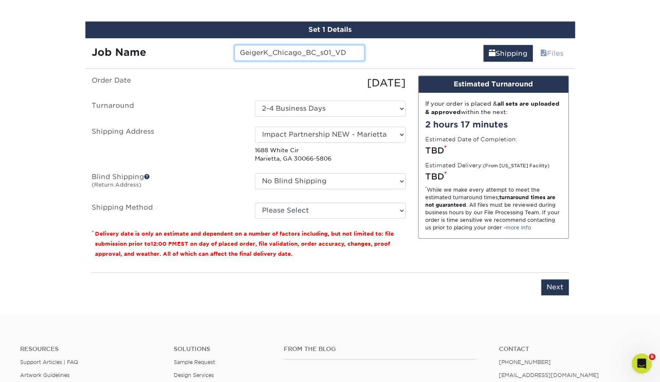
drag, startPoint x: 332, startPoint y: 51, endPoint x: 317, endPoint y: 52, distance: 15.5
click at [317, 52] on input "GeigerK_Chicago_BC_s01_VD" at bounding box center [300, 53] width 130 height 16
type input "GeigerK_Chicago_BC_VD"
click at [203, 122] on ul "Order Date [DATE] [GEOGRAPHIC_DATA] Select One 2-4 Business Days Shipping Addre…" at bounding box center [249, 146] width 314 height 143
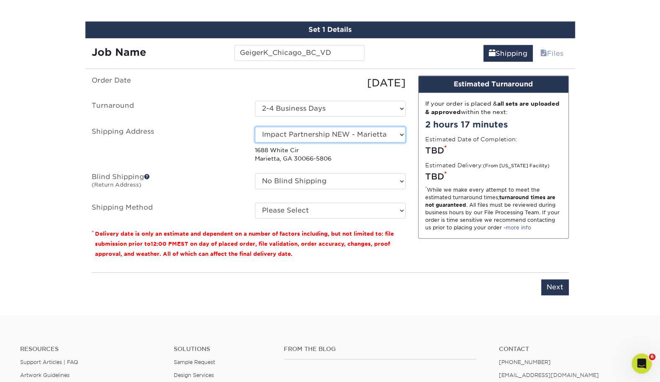
click at [278, 131] on select "Select One [PERSON_NAME] - Palm Spring, Suite 3 [PERSON_NAME] - 7350 W. College…" at bounding box center [330, 134] width 151 height 16
select select "160784"
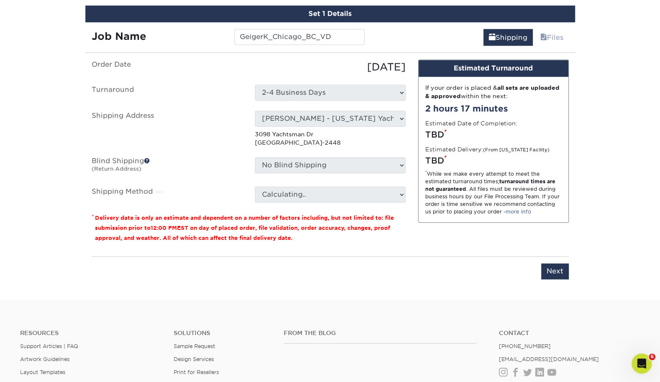
scroll to position [507, 0]
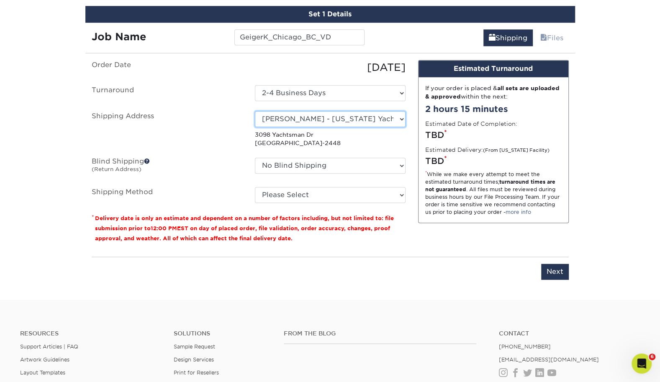
click at [287, 112] on select "Select One [PERSON_NAME] - Palm Spring, Suite 3 [PERSON_NAME] - 7350 W. College…" at bounding box center [330, 119] width 151 height 16
click at [189, 317] on div "Resources Support Articles | FAQ Artwork Guidelines Layout Templates Custom Ord…" at bounding box center [330, 378] width 660 height 139
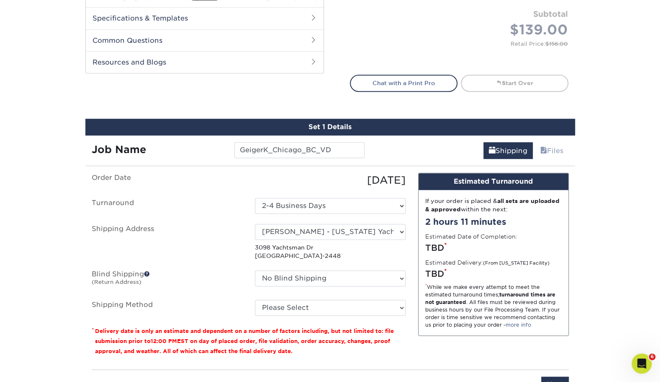
scroll to position [396, 0]
